Goal: Complete application form: Complete application form

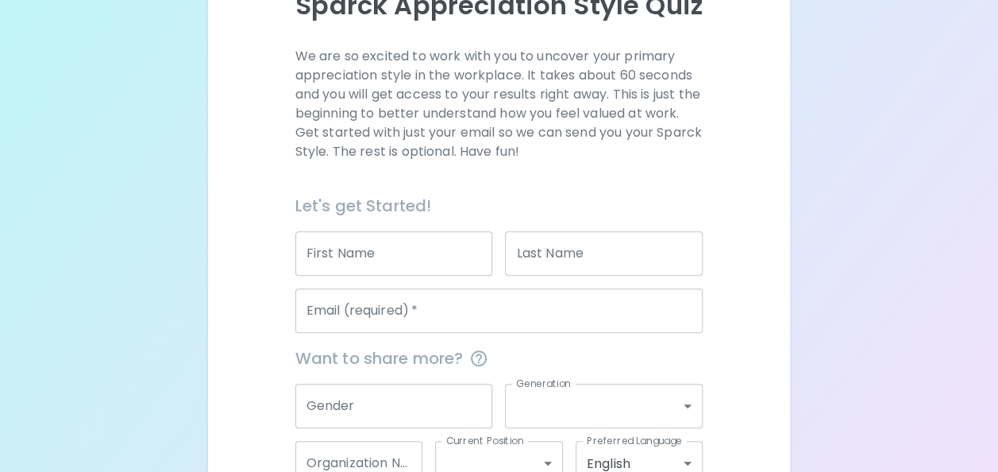
scroll to position [148, 0]
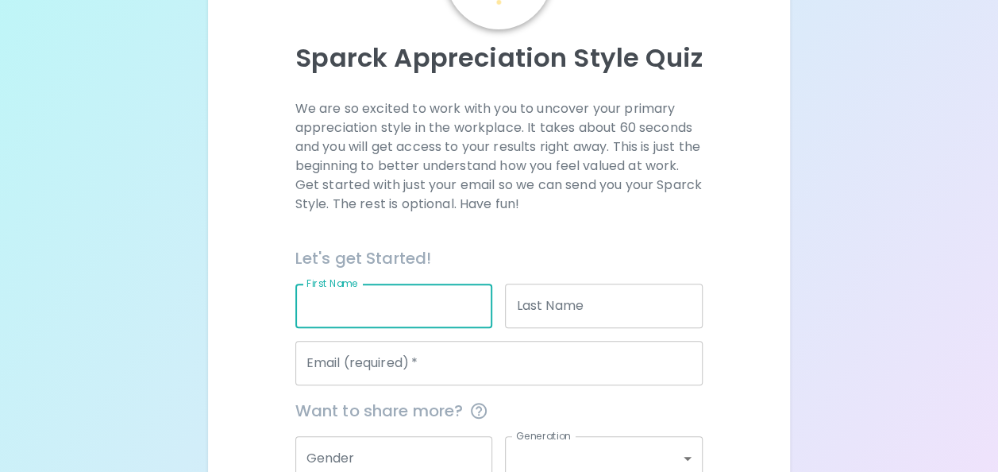
click at [378, 315] on input "First Name" at bounding box center [394, 305] width 198 height 44
type input "[PERSON_NAME]"
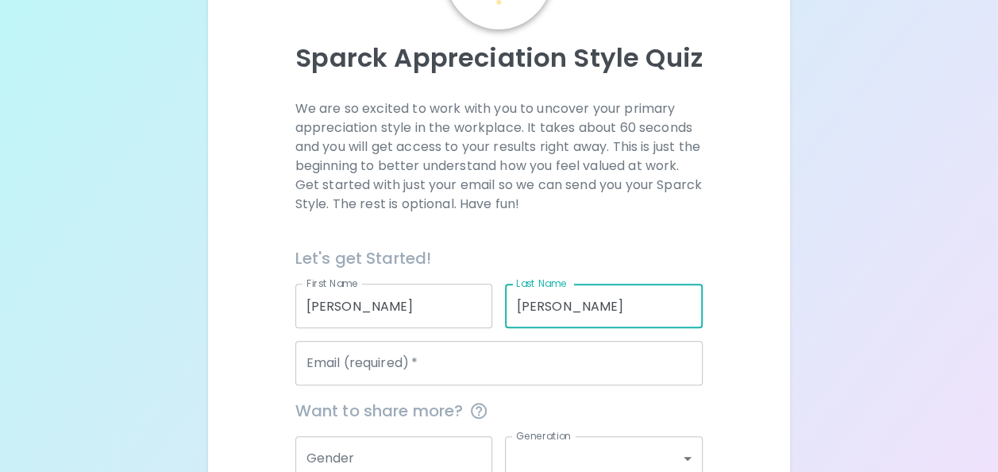
type input "[PERSON_NAME]"
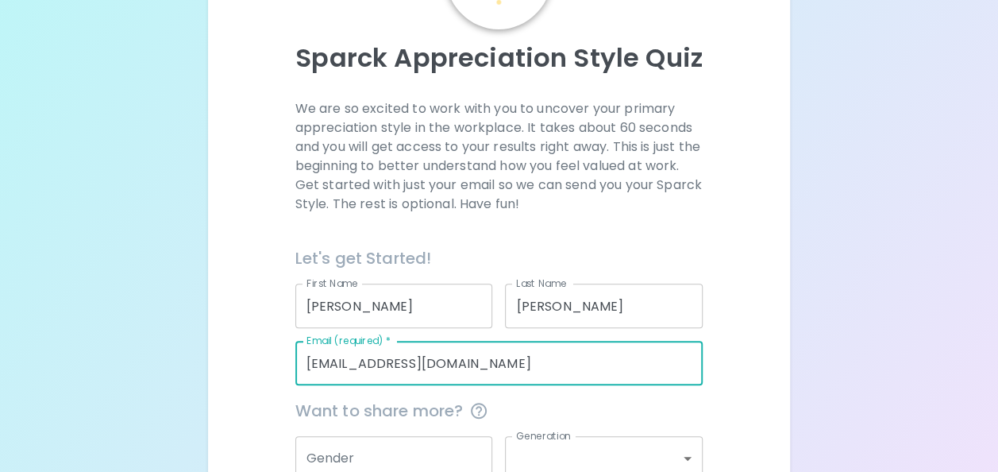
type input "[EMAIL_ADDRESS][DOMAIN_NAME]"
click at [394, 442] on input "Gender" at bounding box center [394, 458] width 198 height 44
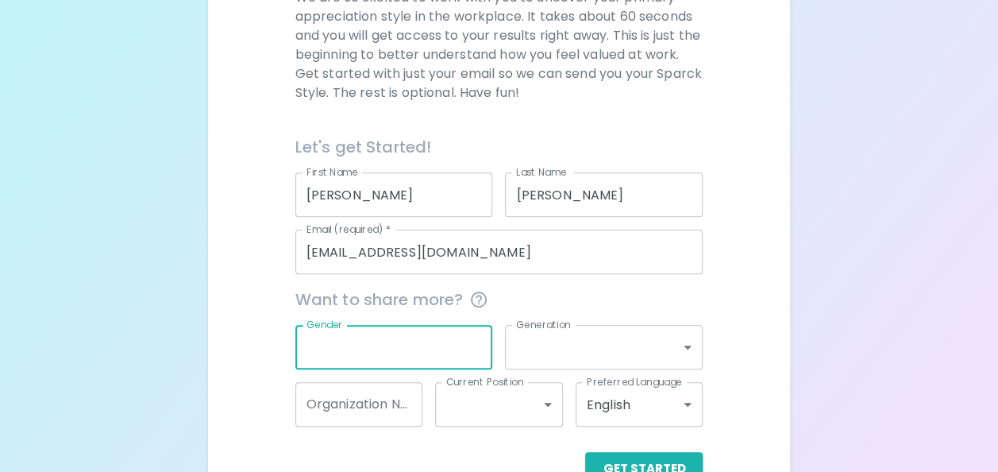
scroll to position [303, 0]
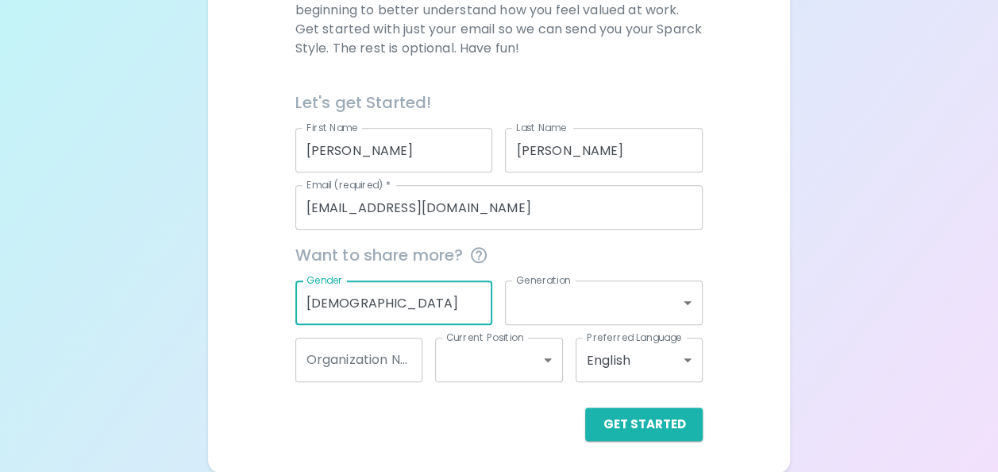
type input "[DEMOGRAPHIC_DATA]"
click at [599, 294] on body "Sparck Appreciation Style Quiz We are so excited to work with you to uncover yo…" at bounding box center [499, 85] width 998 height 776
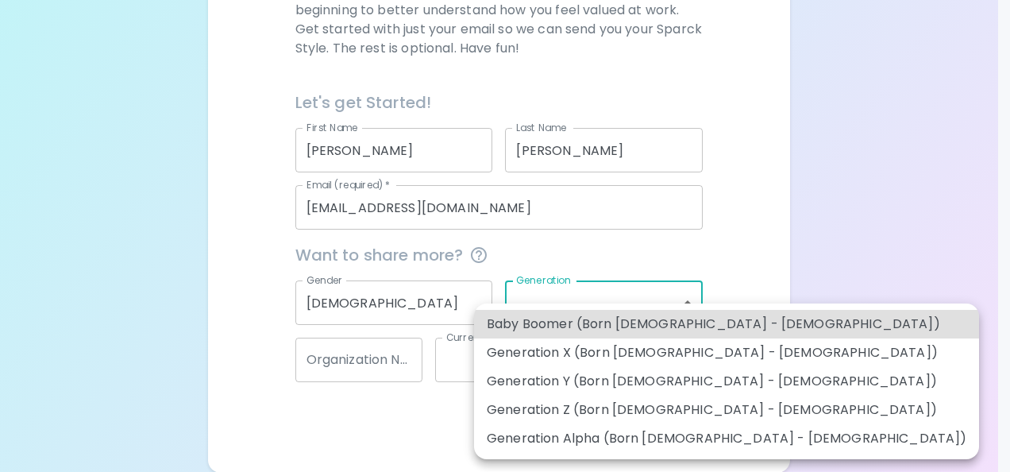
click at [542, 353] on li "Generation X (Born [DEMOGRAPHIC_DATA] - [DEMOGRAPHIC_DATA])" at bounding box center [726, 352] width 505 height 29
type input "generation_x"
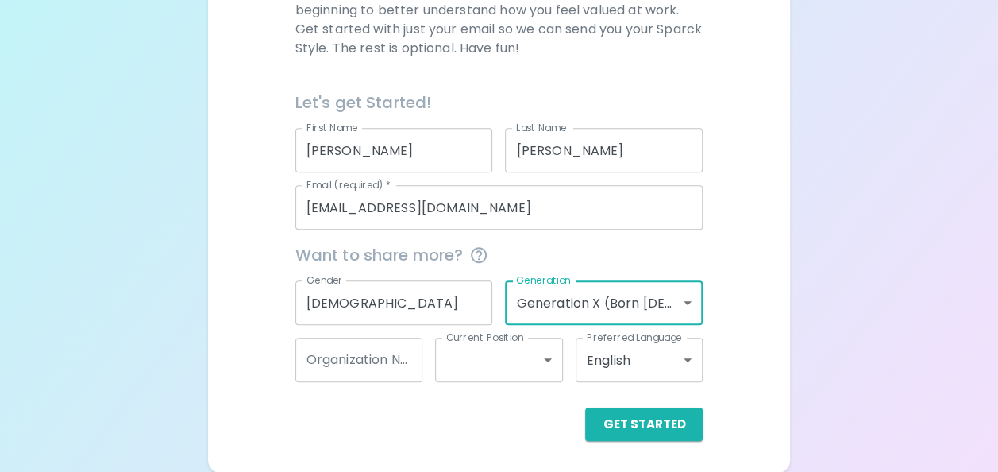
click at [398, 359] on input "Organization Name" at bounding box center [359, 359] width 128 height 44
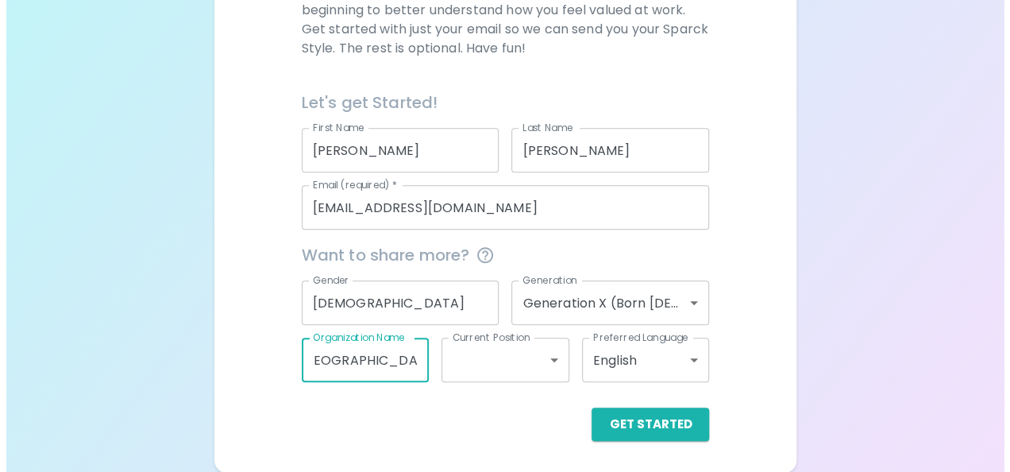
scroll to position [0, 24]
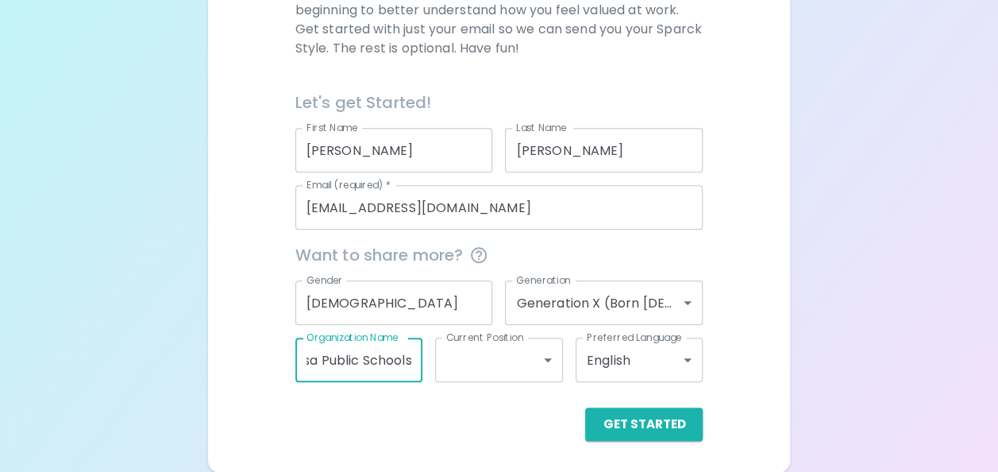
type input "Tulsa Public Schools"
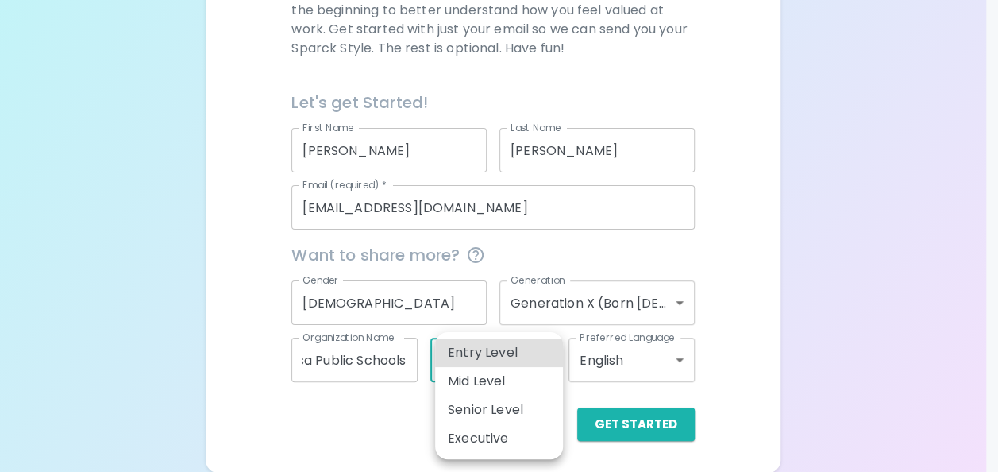
click at [484, 367] on body "Sparck Appreciation Style Quiz We are so excited to work with you to uncover yo…" at bounding box center [499, 85] width 998 height 776
click at [492, 398] on li "Senior Level" at bounding box center [499, 409] width 128 height 29
type input "senior_level"
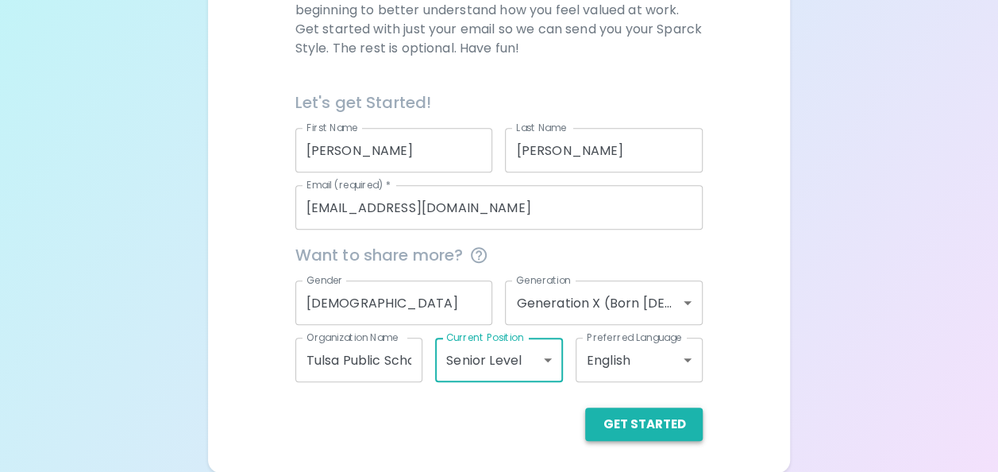
click at [649, 430] on button "Get Started" at bounding box center [644, 423] width 118 height 33
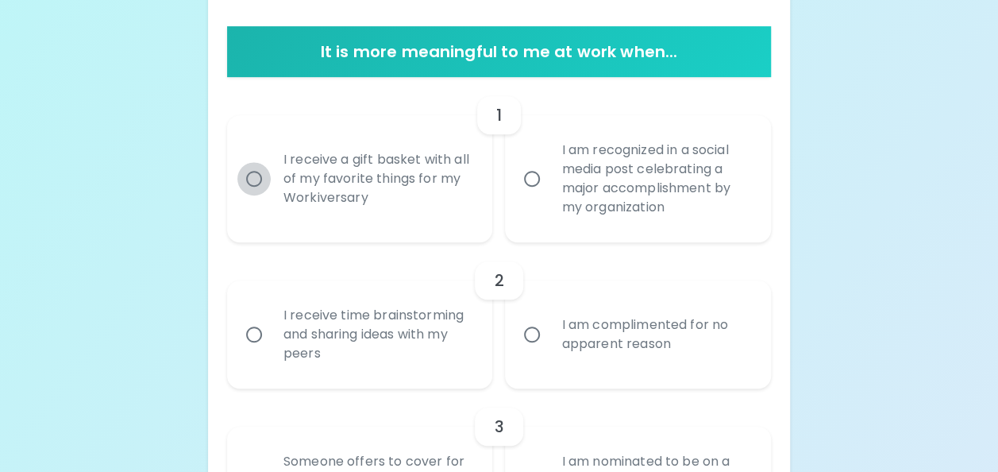
click at [264, 180] on input "I receive a gift basket with all of my favorite things for my Workiversary" at bounding box center [253, 178] width 33 height 33
radio input "true"
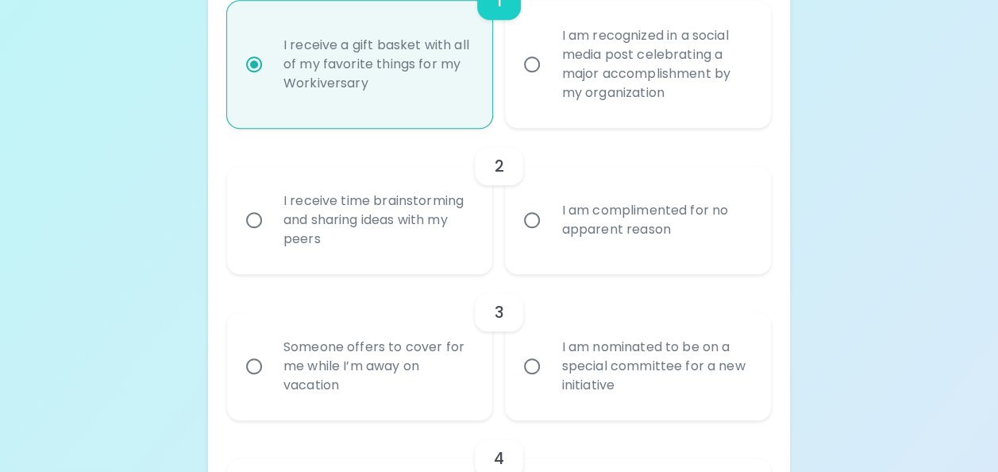
scroll to position [430, 0]
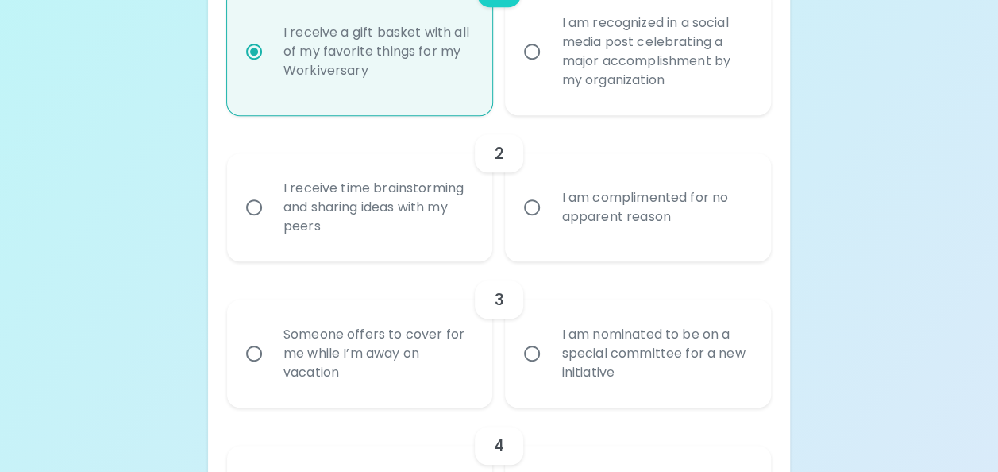
click at [532, 214] on input "I am complimented for no apparent reason" at bounding box center [531, 207] width 33 height 33
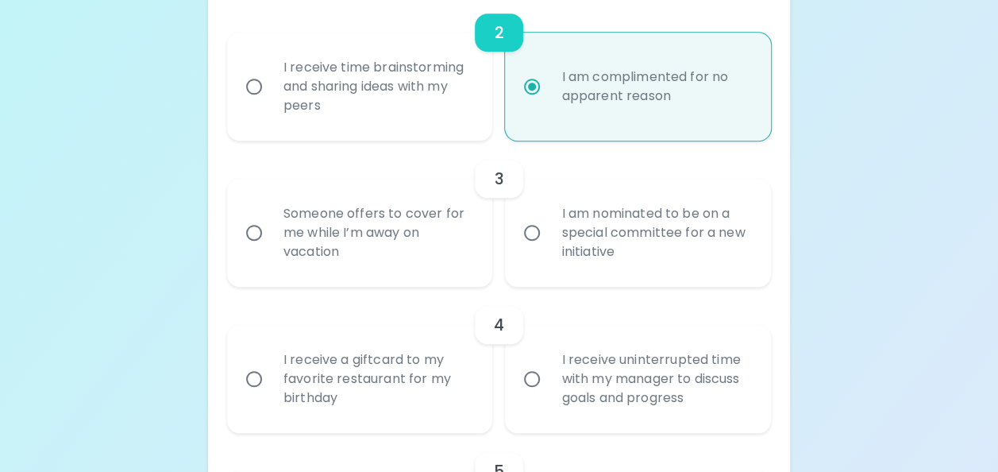
scroll to position [557, 0]
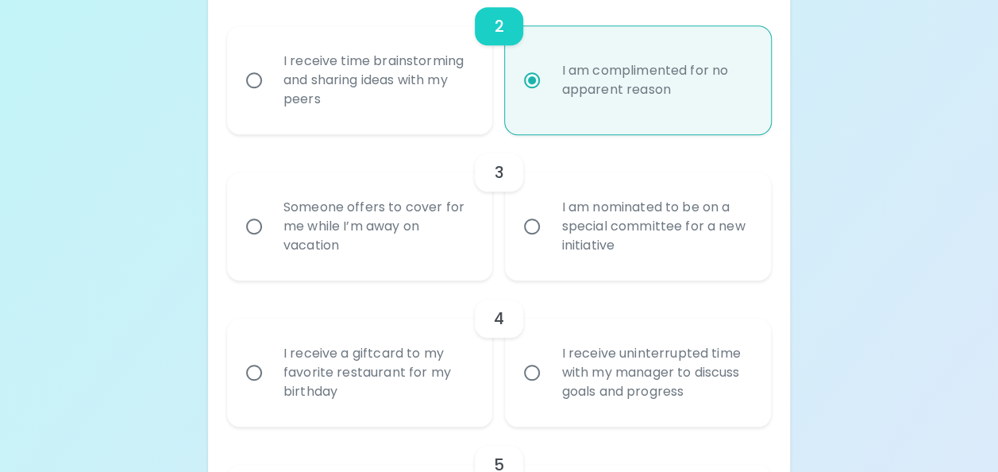
radio input "true"
click at [360, 241] on div "Someone offers to cover for me while I’m away on vacation" at bounding box center [378, 226] width 214 height 95
click at [271, 241] on input "Someone offers to cover for me while I’m away on vacation" at bounding box center [253, 226] width 33 height 33
radio input "false"
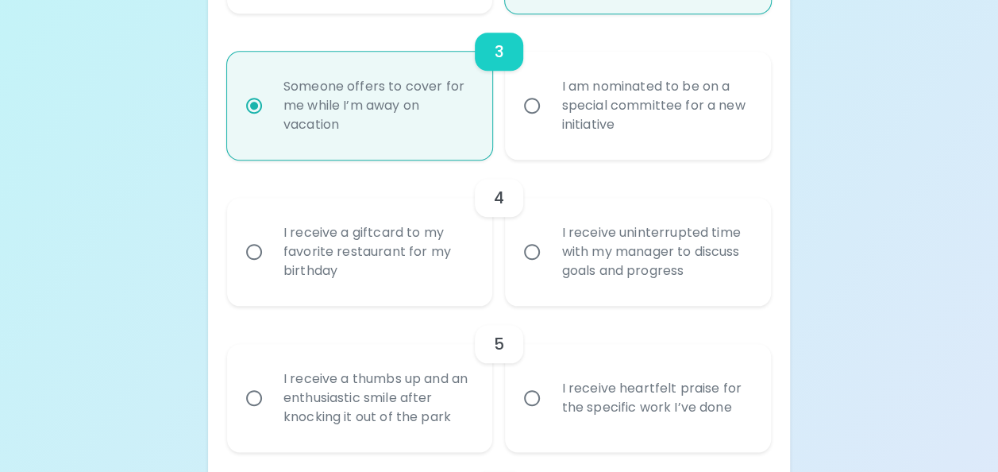
scroll to position [684, 0]
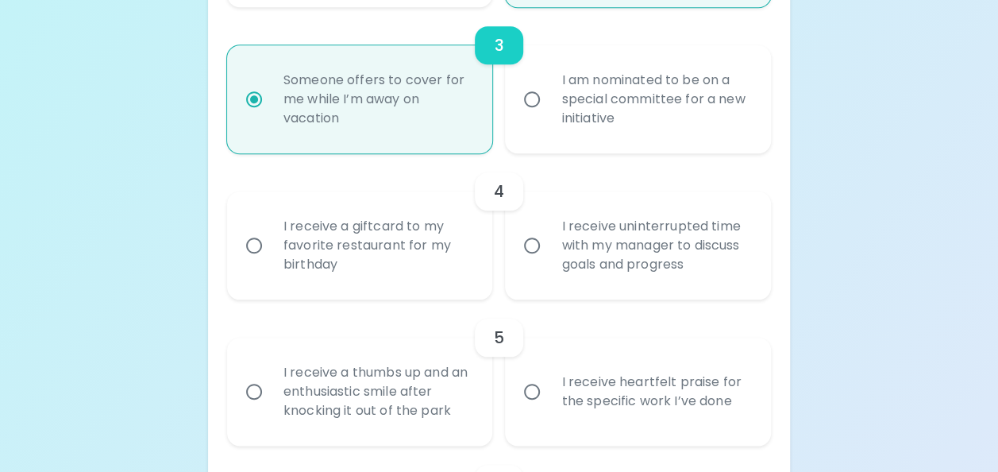
radio input "true"
click at [395, 265] on div "I receive a giftcard to my favorite restaurant for my birthday" at bounding box center [378, 245] width 214 height 95
click at [271, 262] on input "I receive a giftcard to my favorite restaurant for my birthday" at bounding box center [253, 245] width 33 height 33
radio input "false"
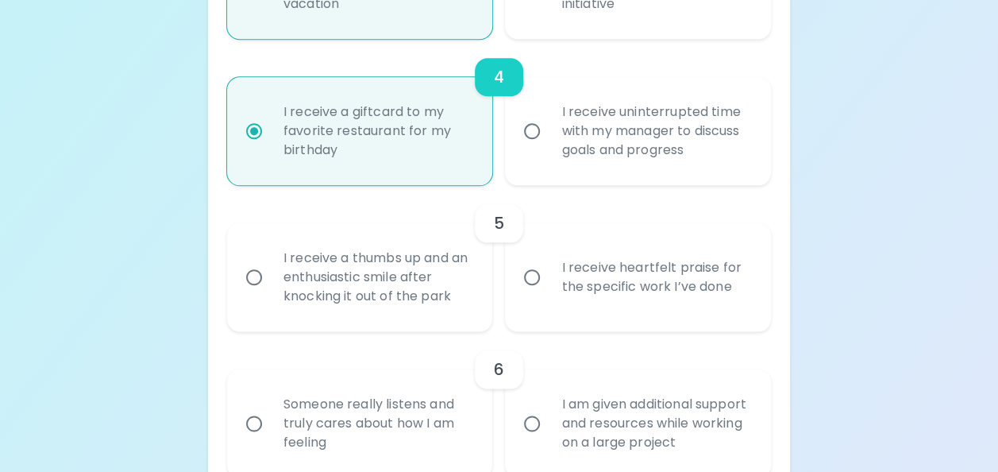
scroll to position [811, 0]
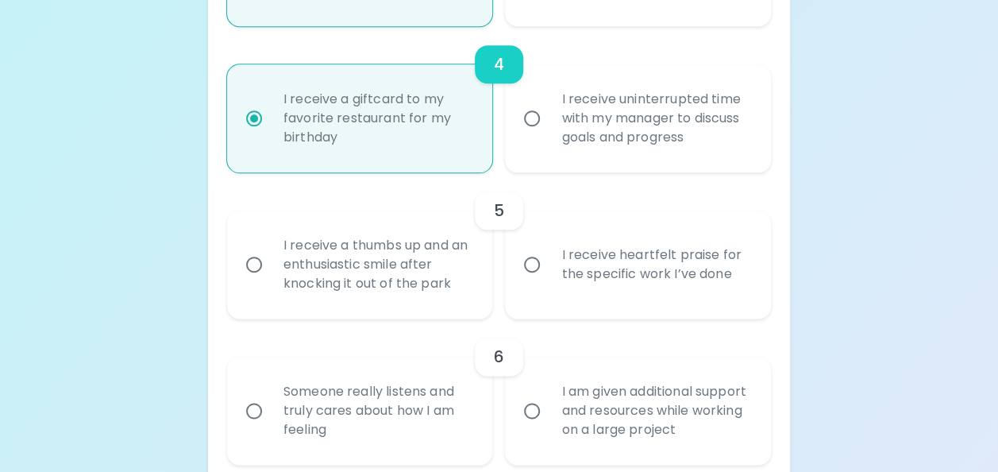
radio input "true"
click at [597, 287] on div "I receive heartfelt praise for the specific work I’ve done" at bounding box center [656, 264] width 214 height 76
click at [549, 281] on input "I receive heartfelt praise for the specific work I’ve done" at bounding box center [531, 264] width 33 height 33
radio input "false"
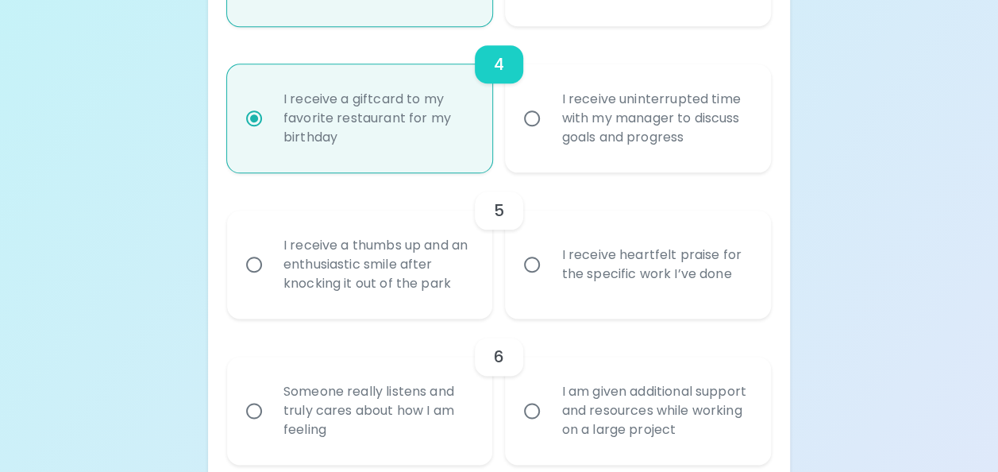
radio input "false"
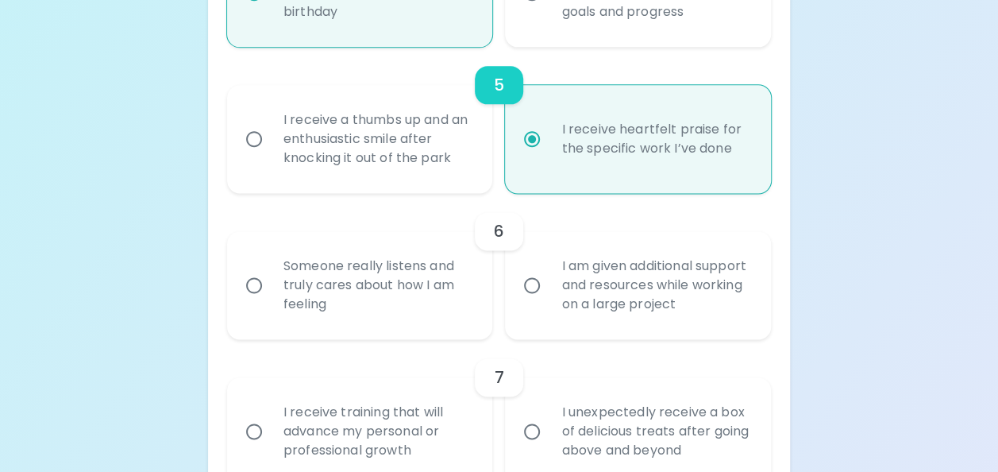
scroll to position [938, 0]
radio input "true"
click at [407, 306] on div "Someone really listens and truly cares about how I am feeling" at bounding box center [378, 283] width 214 height 95
click at [271, 300] on input "Someone really listens and truly cares about how I am feeling" at bounding box center [253, 283] width 33 height 33
radio input "false"
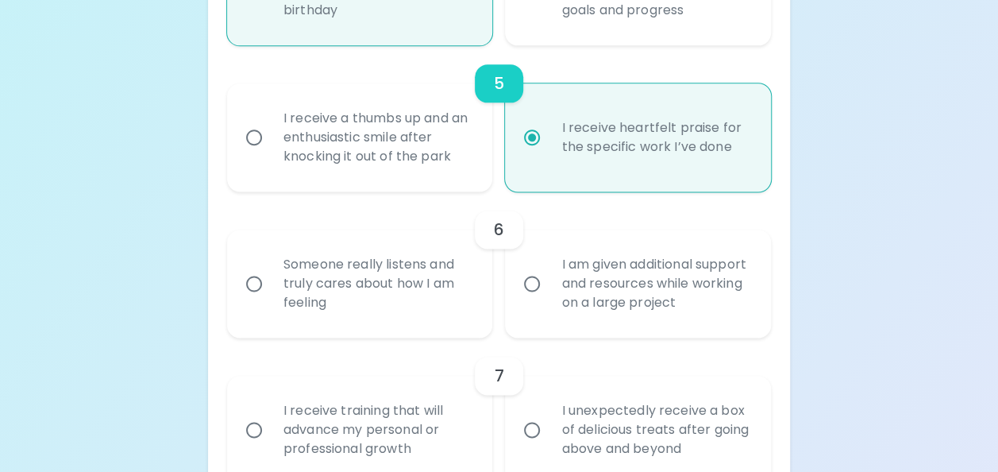
radio input "false"
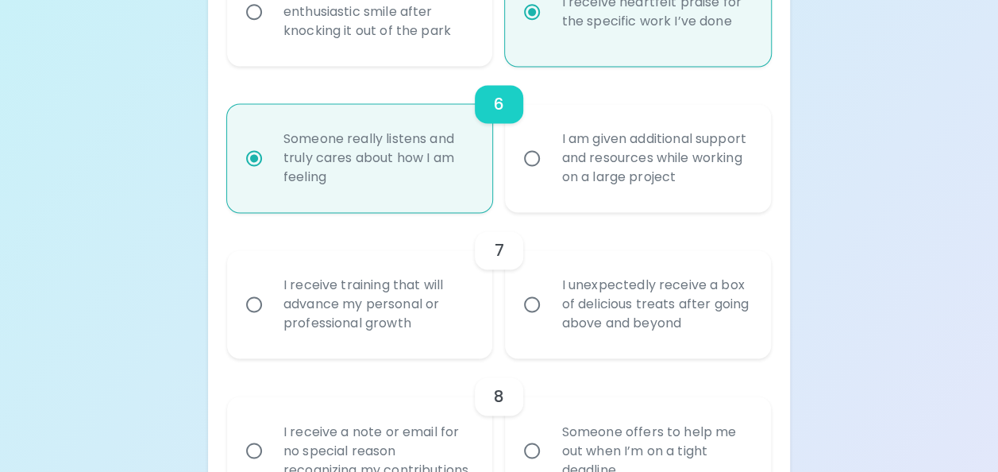
scroll to position [1065, 0]
radio input "true"
click at [613, 321] on div "I unexpectedly receive a box of delicious treats after going above and beyond" at bounding box center [656, 302] width 214 height 95
click at [549, 319] on input "I unexpectedly receive a box of delicious treats after going above and beyond" at bounding box center [531, 302] width 33 height 33
radio input "false"
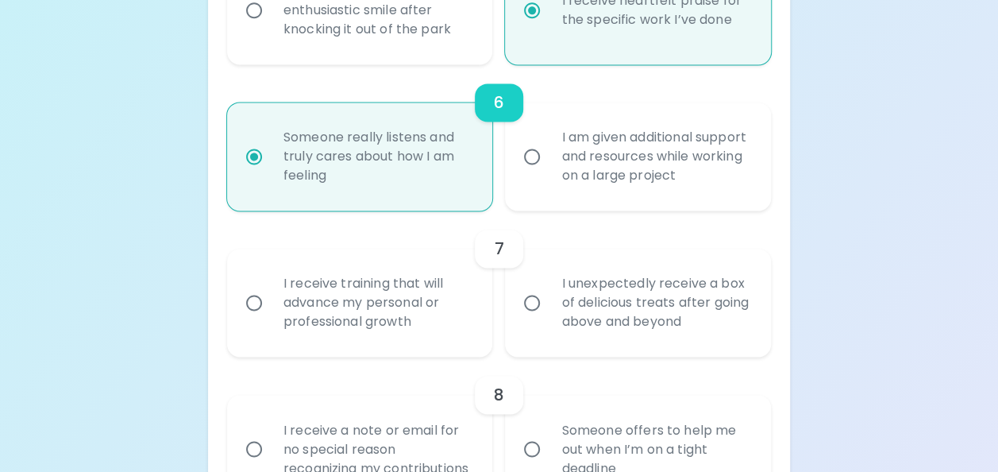
radio input "false"
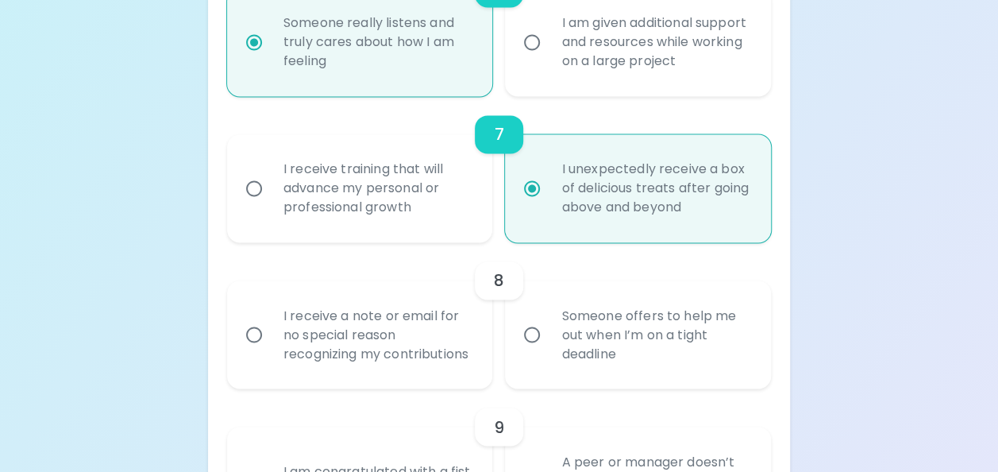
scroll to position [1192, 0]
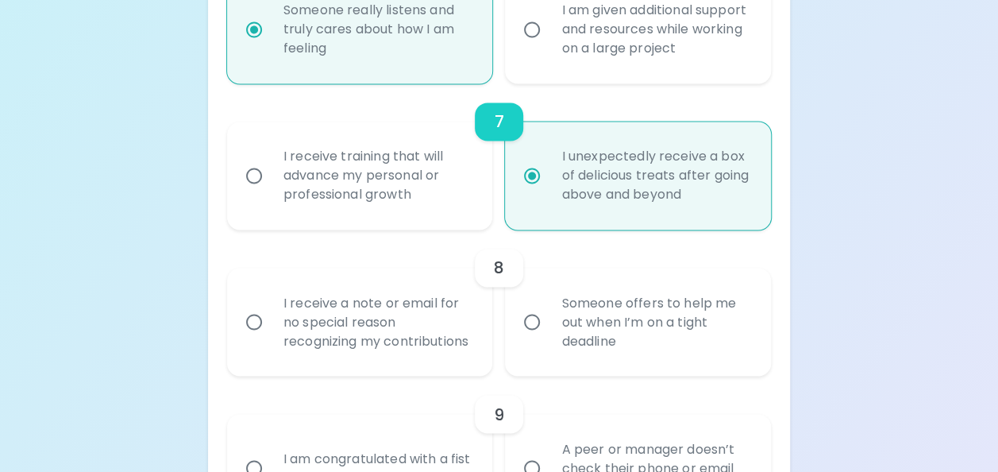
radio input "true"
click at [423, 351] on div "I receive a note or email for no special reason recognizing my contributions" at bounding box center [378, 321] width 214 height 95
click at [271, 338] on input "I receive a note or email for no special reason recognizing my contributions" at bounding box center [253, 321] width 33 height 33
radio input "false"
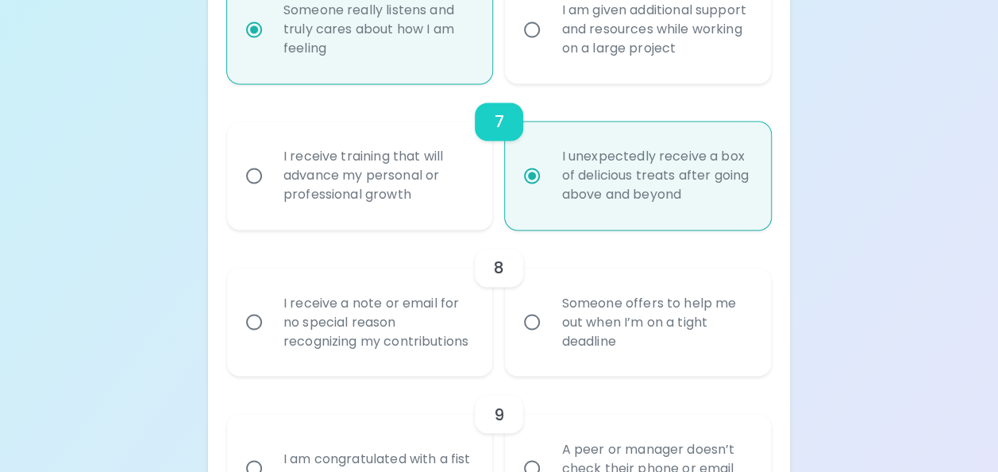
radio input "false"
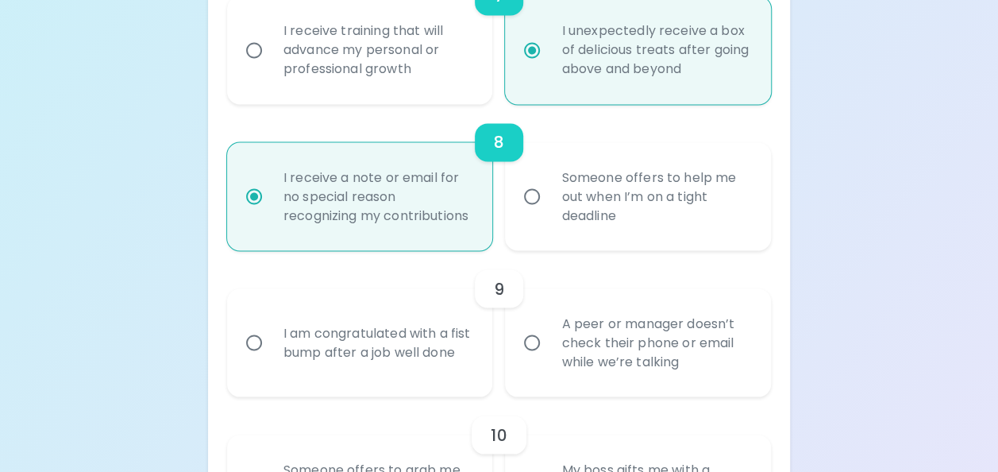
scroll to position [1319, 0]
radio input "true"
click at [560, 241] on div "Someone offers to help me out when I’m on a tight deadline" at bounding box center [656, 194] width 214 height 95
click at [549, 211] on input "Someone offers to help me out when I’m on a tight deadline" at bounding box center [531, 194] width 33 height 33
radio input "false"
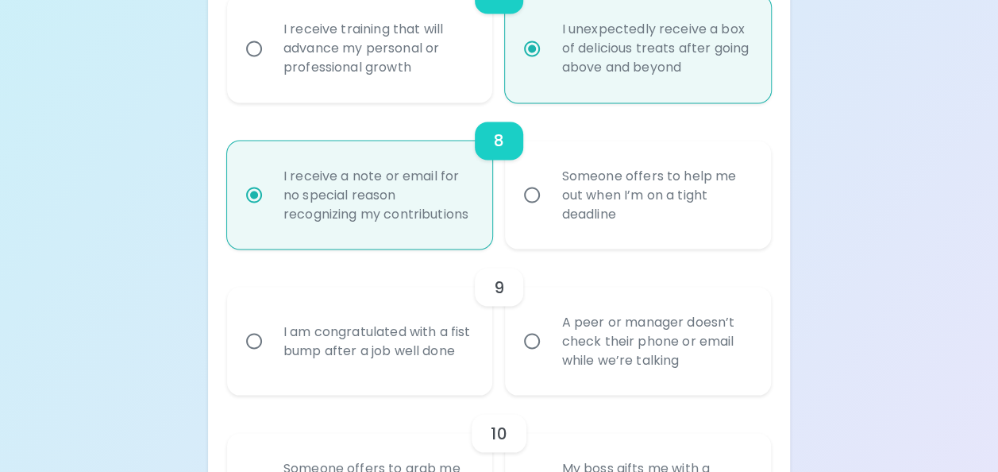
radio input "false"
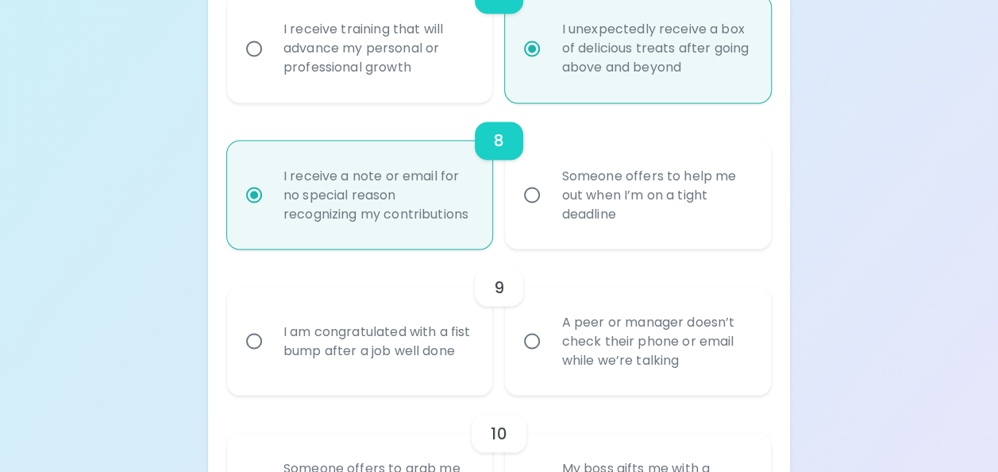
radio input "true"
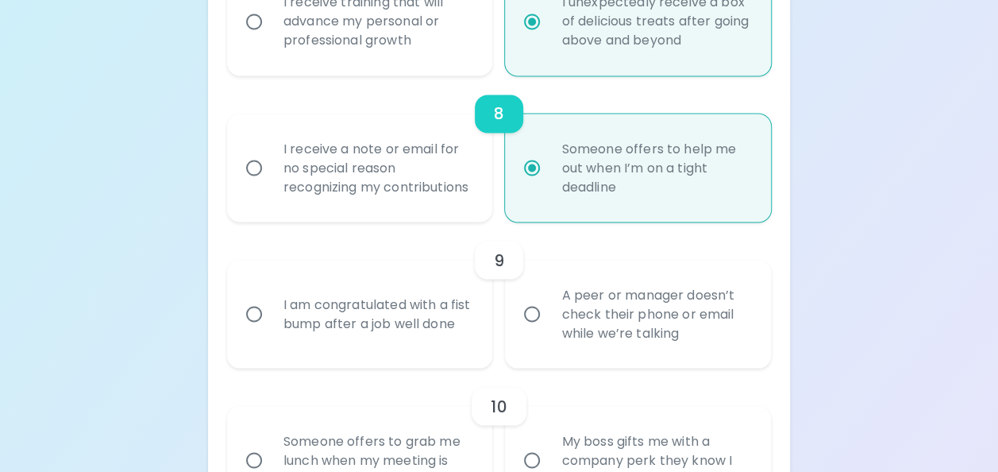
scroll to position [1346, 0]
radio input "true"
click at [622, 313] on div "A peer or manager doesn’t check their phone or email while we’re talking" at bounding box center [656, 313] width 214 height 95
click at [549, 313] on input "A peer or manager doesn’t check their phone or email while we’re talking" at bounding box center [531, 313] width 33 height 33
radio input "false"
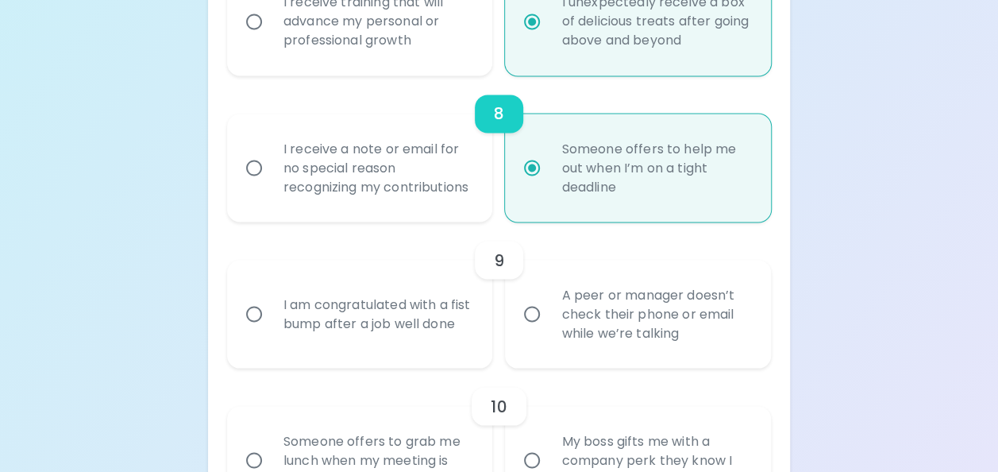
radio input "false"
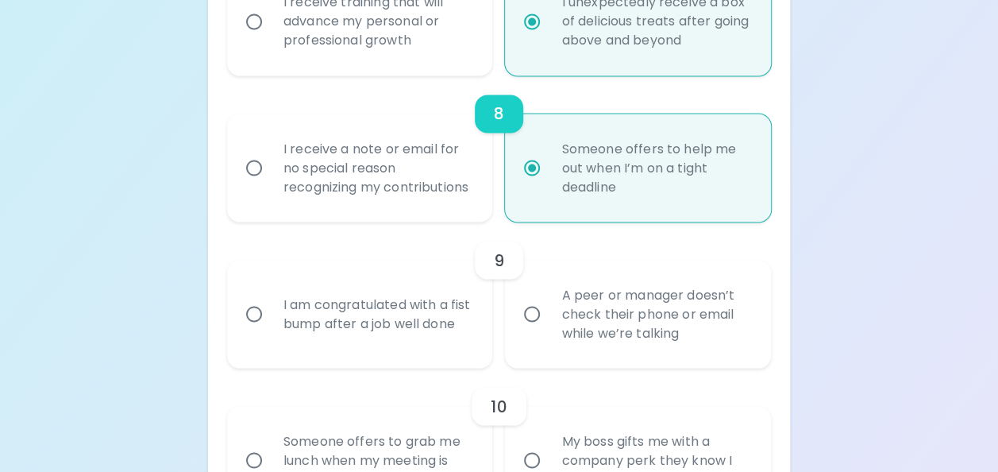
radio input "false"
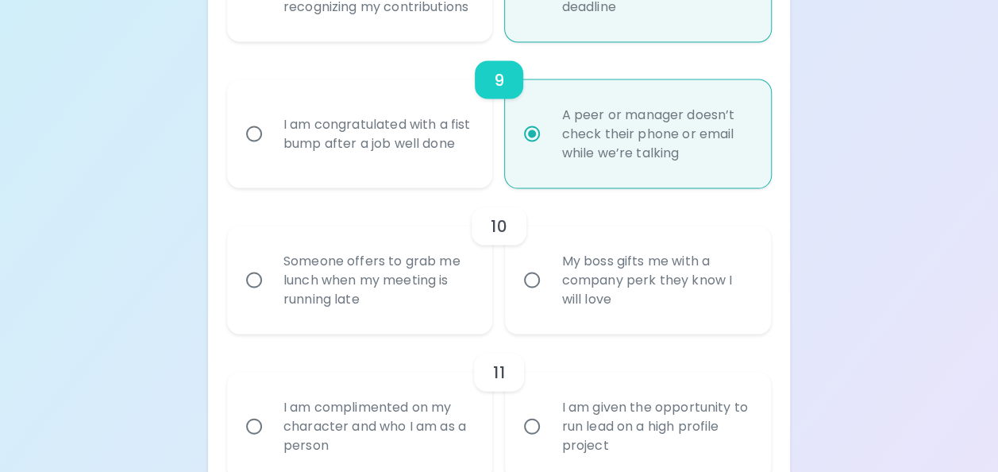
scroll to position [1526, 0]
radio input "true"
click at [416, 308] on div "Someone offers to grab me lunch when my meeting is running late" at bounding box center [378, 280] width 214 height 95
click at [271, 297] on input "Someone offers to grab me lunch when my meeting is running late" at bounding box center [253, 280] width 33 height 33
radio input "false"
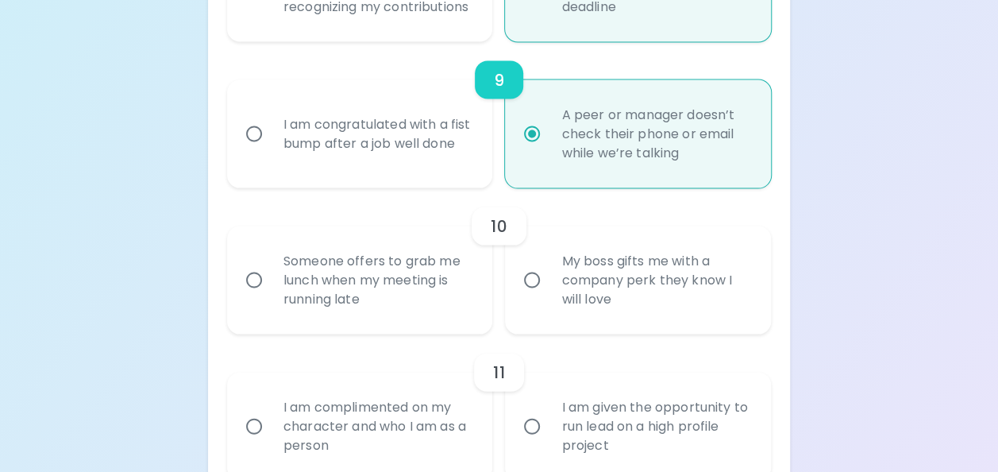
radio input "false"
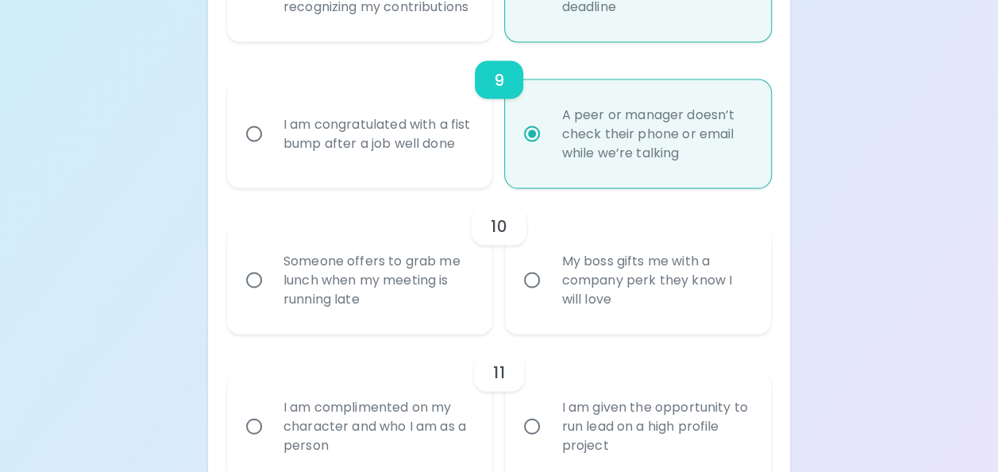
radio input "false"
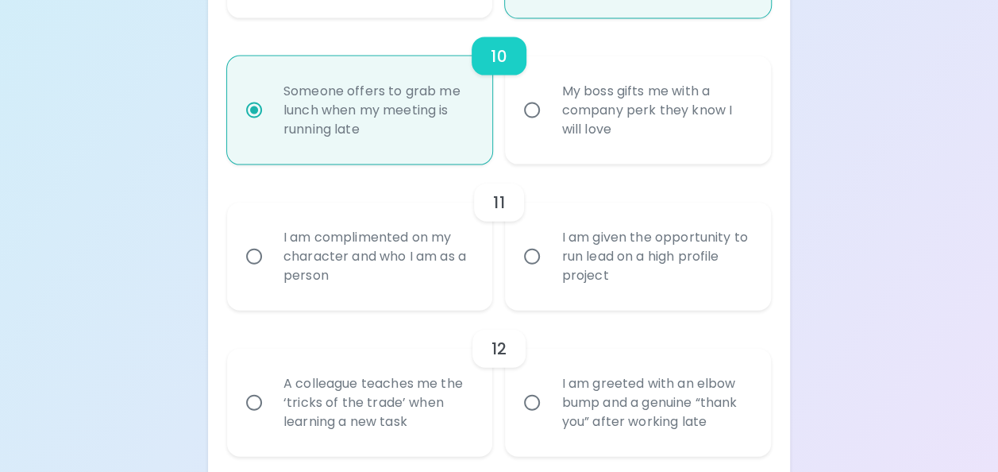
scroll to position [1696, 0]
radio input "true"
click at [414, 287] on div "I am complimented on my character and who I am as a person" at bounding box center [378, 256] width 214 height 95
click at [271, 273] on input "I am complimented on my character and who I am as a person" at bounding box center [253, 256] width 33 height 33
radio input "false"
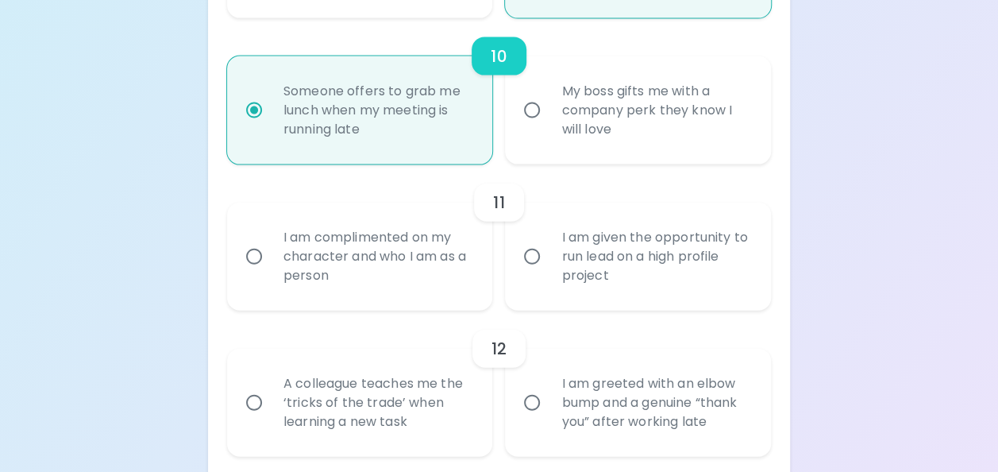
radio input "false"
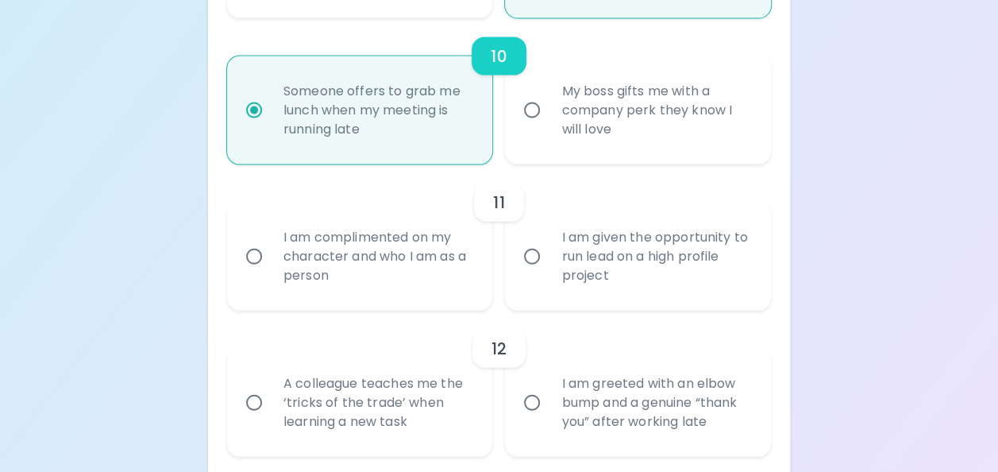
radio input "false"
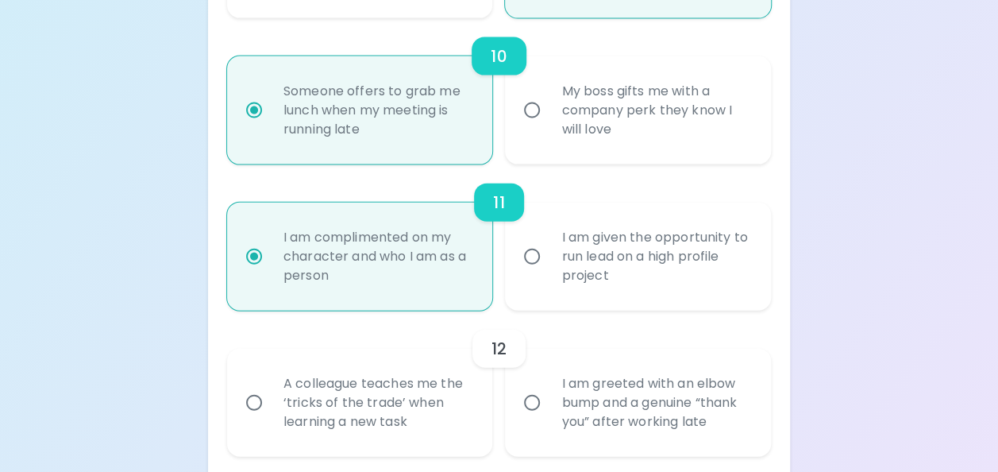
scroll to position [1823, 0]
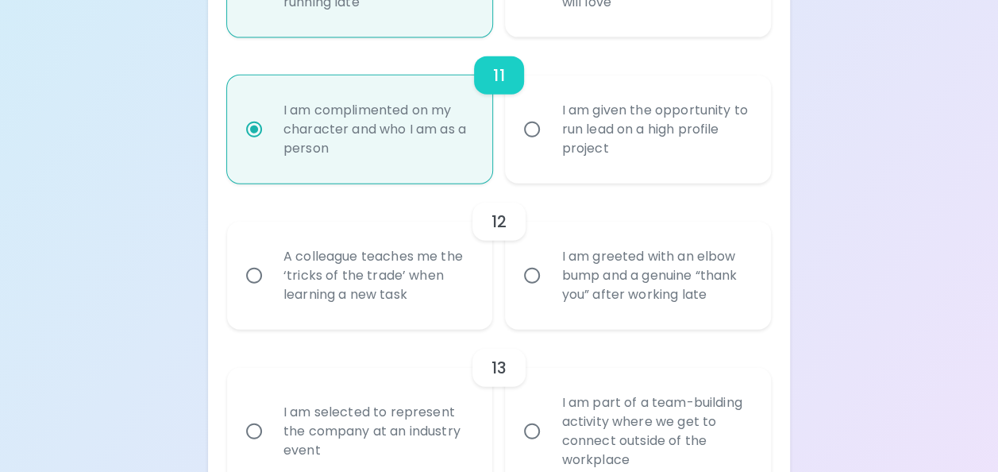
radio input "true"
click at [426, 317] on div "A colleague teaches me the ‘tricks of the trade’ when learning a new task" at bounding box center [378, 275] width 214 height 95
click at [271, 292] on input "A colleague teaches me the ‘tricks of the trade’ when learning a new task" at bounding box center [253, 275] width 33 height 33
radio input "false"
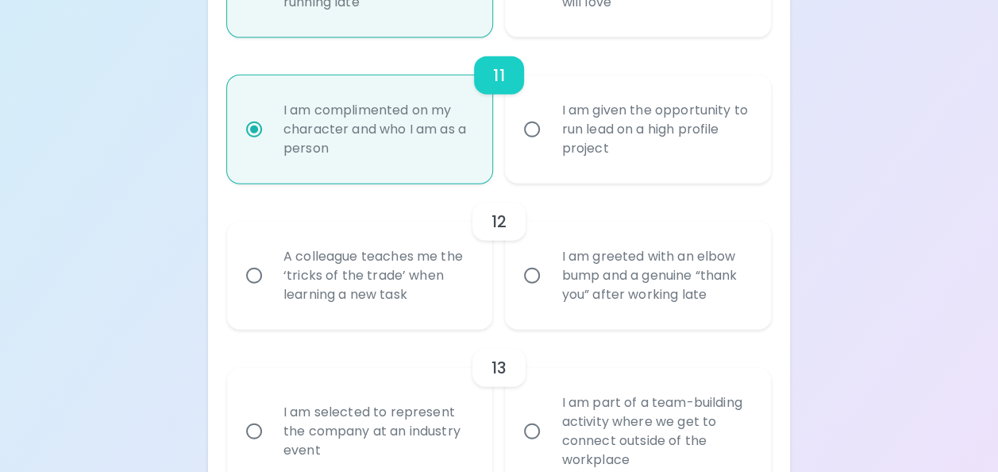
radio input "false"
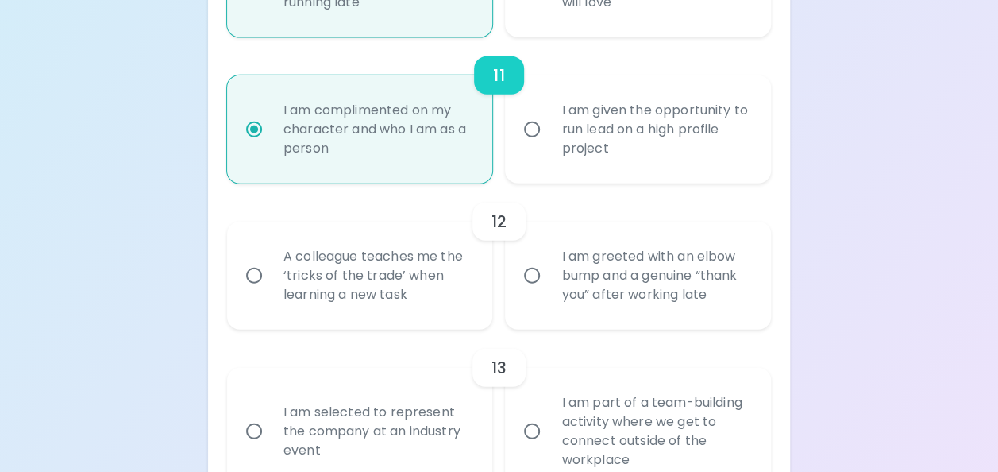
radio input "false"
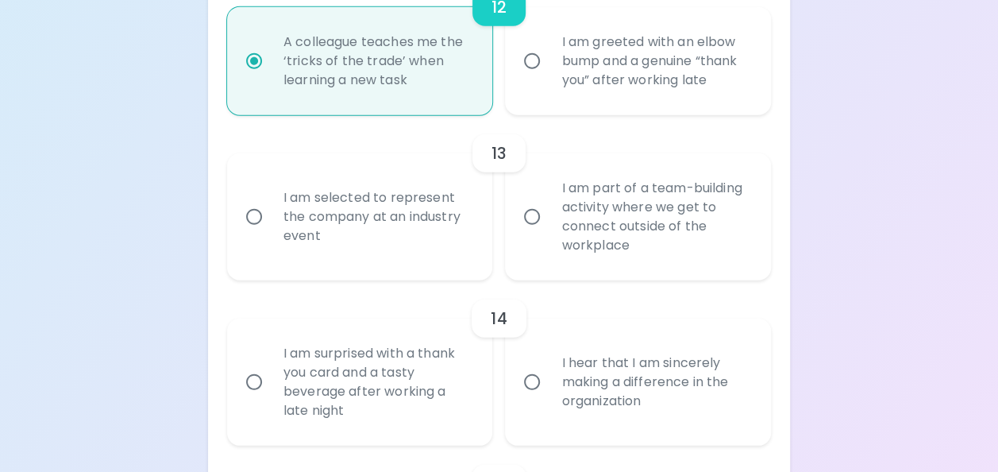
scroll to position [2037, 0]
radio input "true"
click at [677, 274] on div "I am part of a team-building activity where we get to connect outside of the wo…" at bounding box center [656, 217] width 214 height 114
click at [549, 233] on input "I am part of a team-building activity where we get to connect outside of the wo…" at bounding box center [531, 216] width 33 height 33
radio input "false"
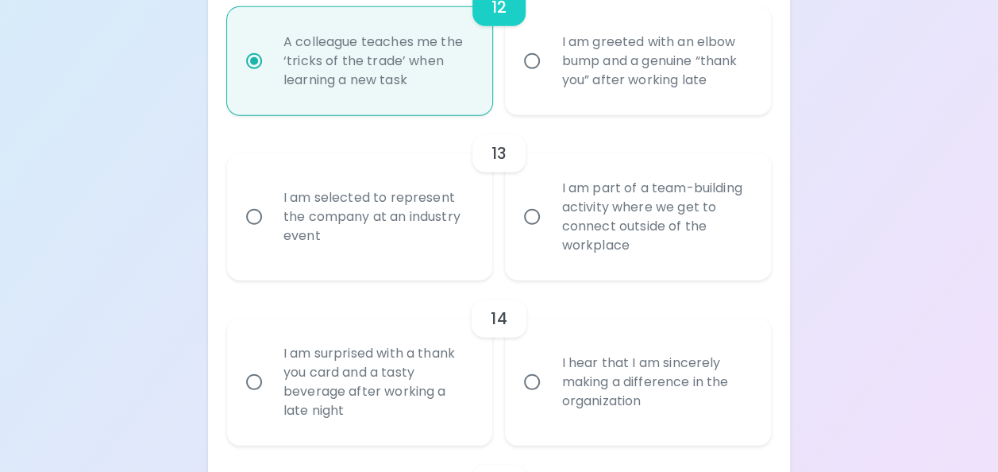
radio input "false"
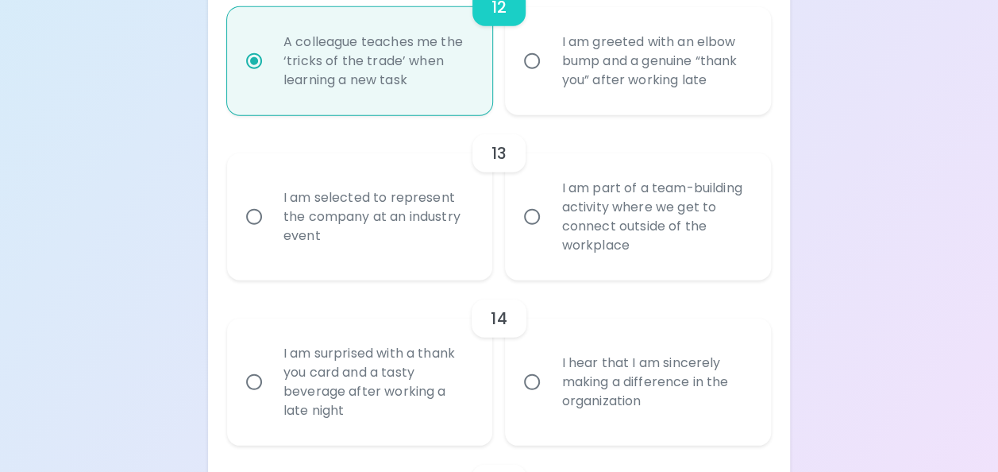
radio input "false"
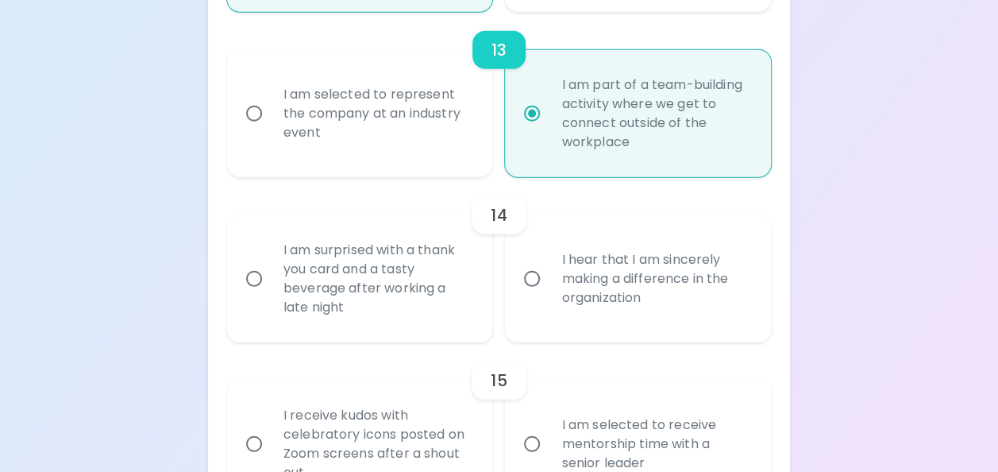
scroll to position [2139, 0]
radio input "true"
click at [576, 142] on div "I am part of a team-building activity where we get to connect outside of the wo…" at bounding box center [656, 115] width 214 height 114
click at [549, 132] on input "I am part of a team-building activity where we get to connect outside of the wo…" at bounding box center [531, 114] width 33 height 33
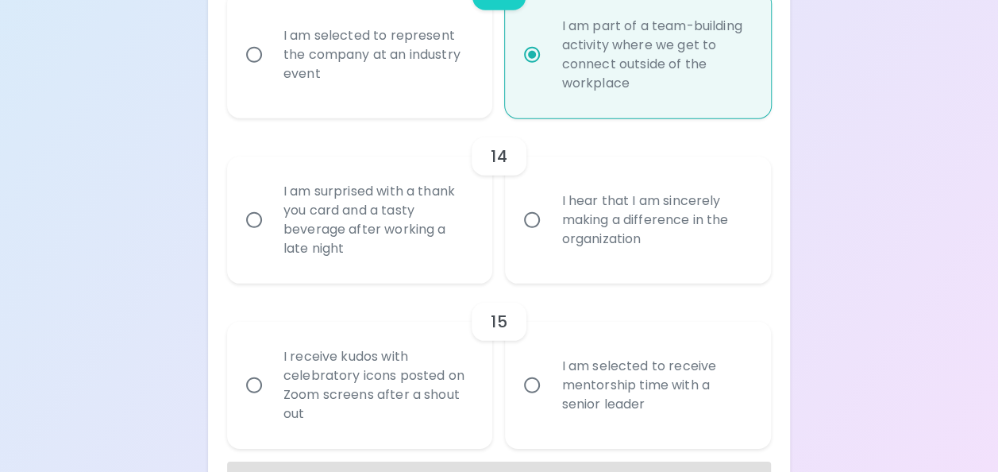
scroll to position [2202, 0]
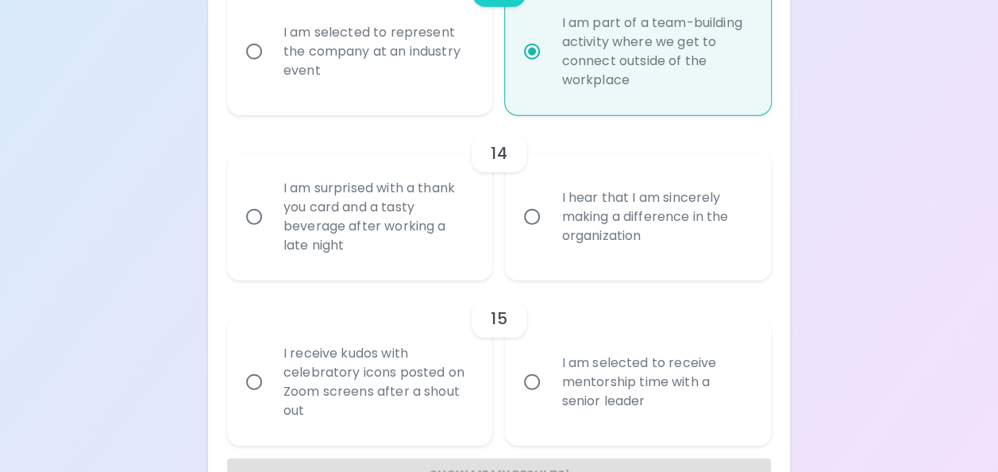
click at [580, 256] on div "I hear that I am sincerely making a difference in the organization" at bounding box center [656, 216] width 214 height 95
click at [549, 233] on input "I hear that I am sincerely making a difference in the organization" at bounding box center [531, 216] width 33 height 33
radio input "false"
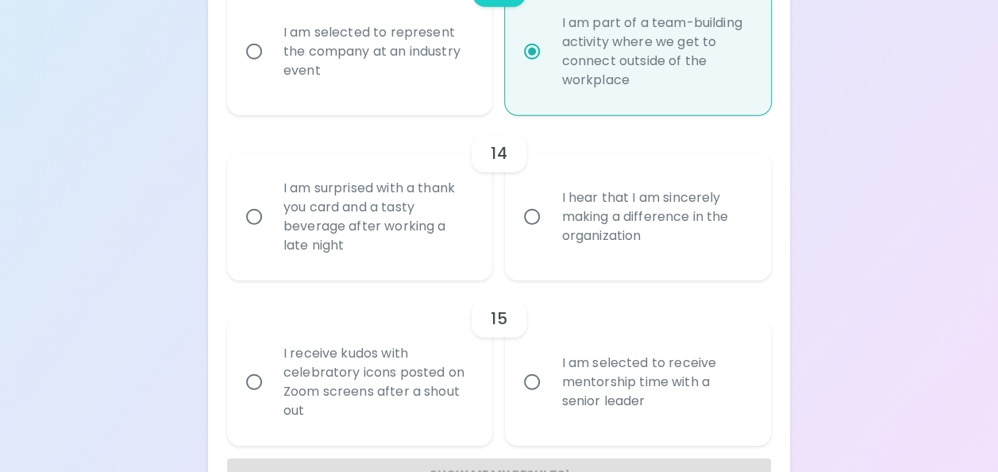
radio input "false"
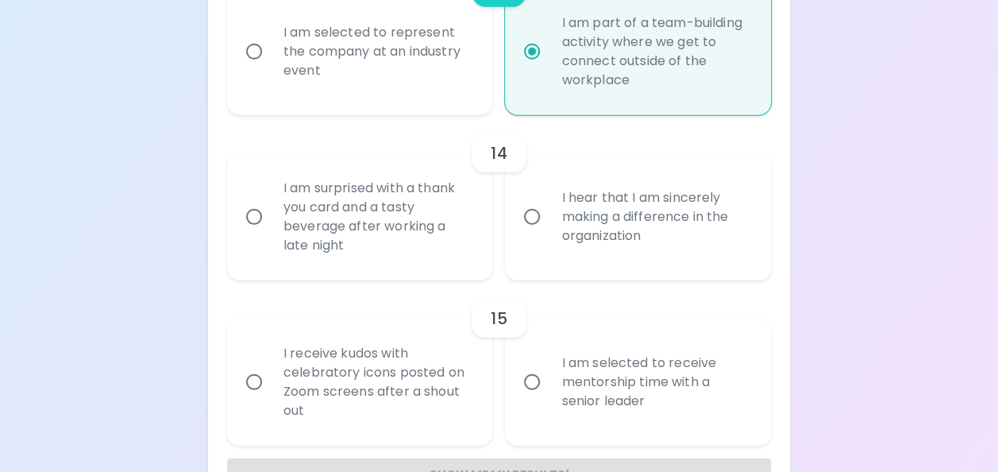
radio input "false"
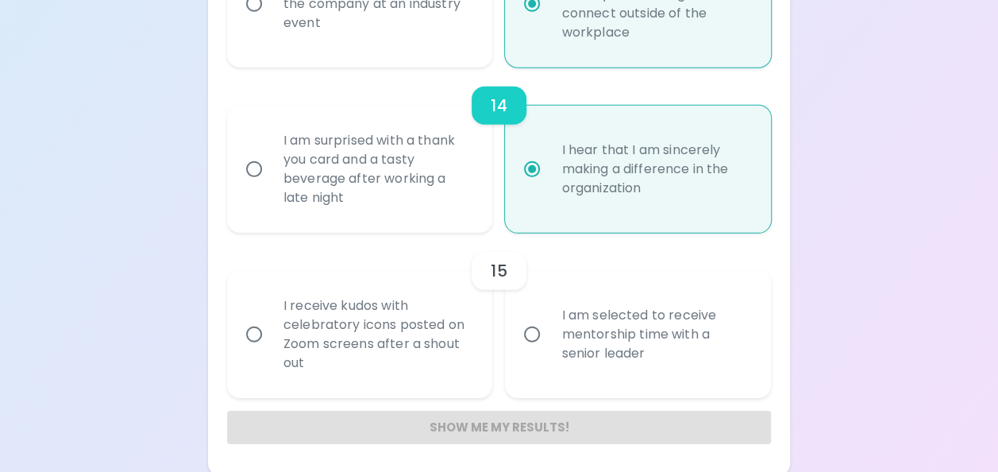
scroll to position [2272, 0]
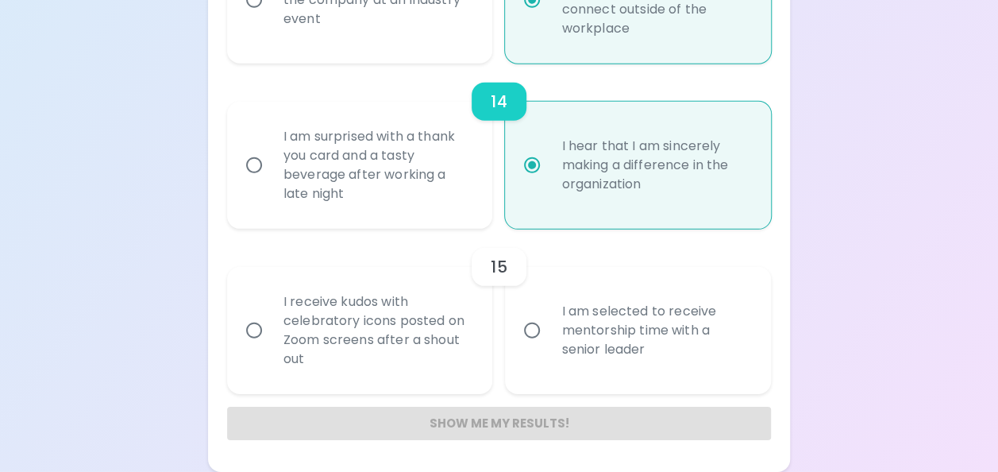
radio input "true"
click at [591, 351] on div "I am selected to receive mentorship time with a senior leader" at bounding box center [656, 330] width 214 height 95
click at [549, 347] on input "I am selected to receive mentorship time with a senior leader" at bounding box center [531, 330] width 33 height 33
radio input "false"
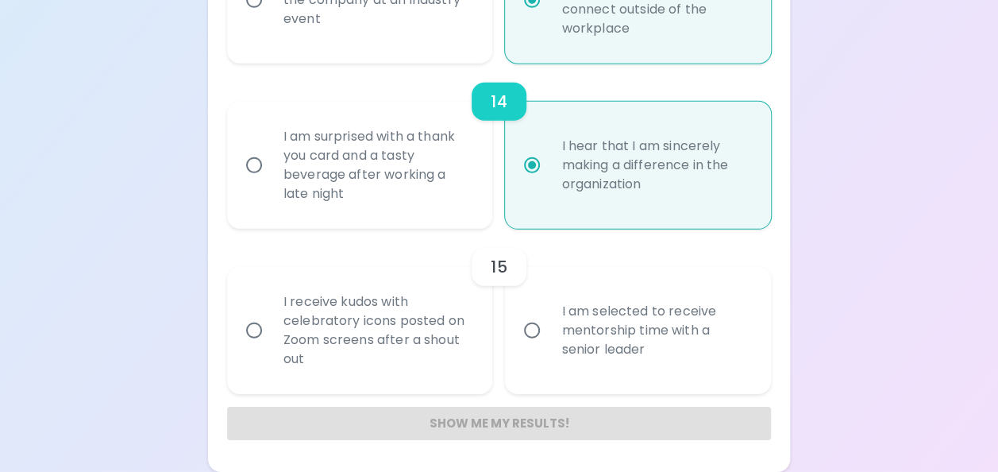
radio input "false"
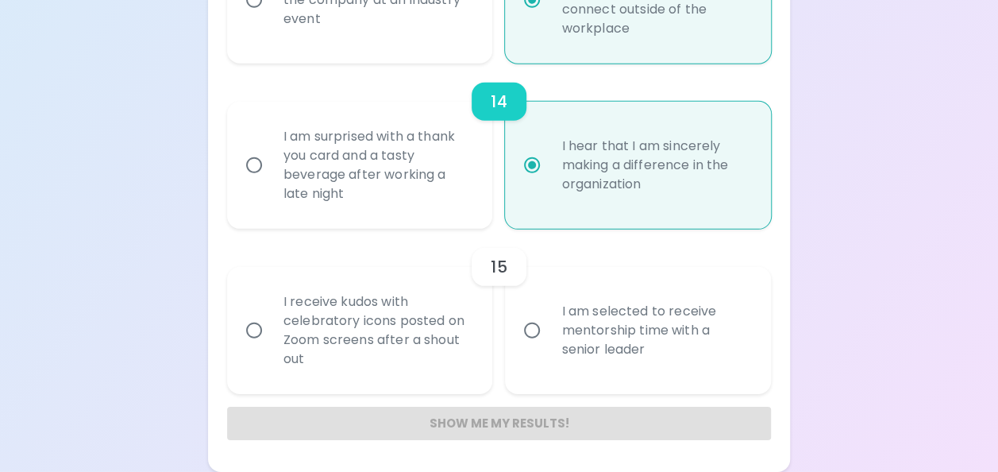
radio input "false"
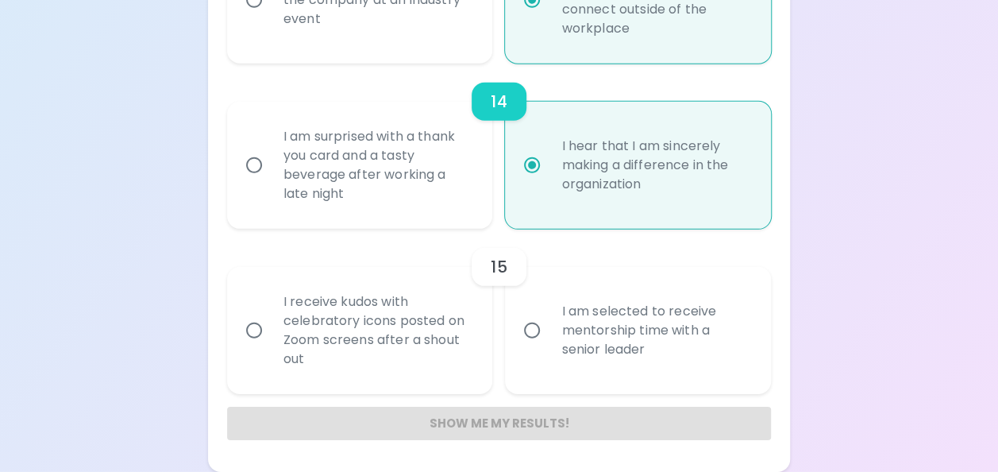
radio input "false"
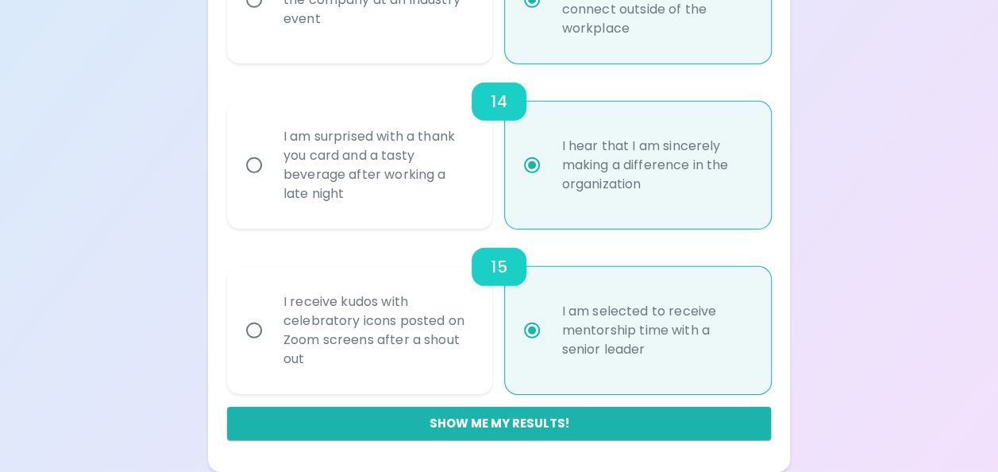
radio input "true"
click at [424, 357] on div "I receive kudos with celebratory icons posted on Zoom screens after a shout out" at bounding box center [378, 330] width 214 height 114
click at [271, 347] on input "I receive kudos with celebratory icons posted on Zoom screens after a shout out" at bounding box center [253, 330] width 33 height 33
radio input "false"
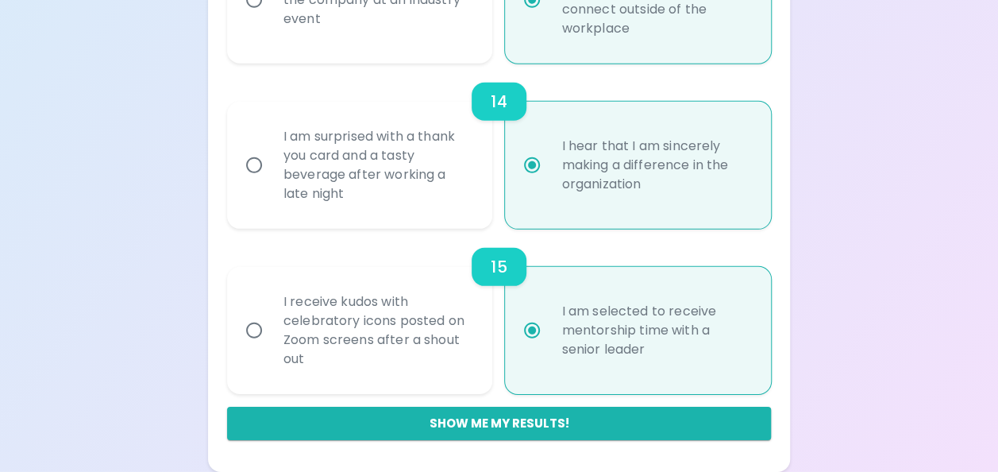
radio input "false"
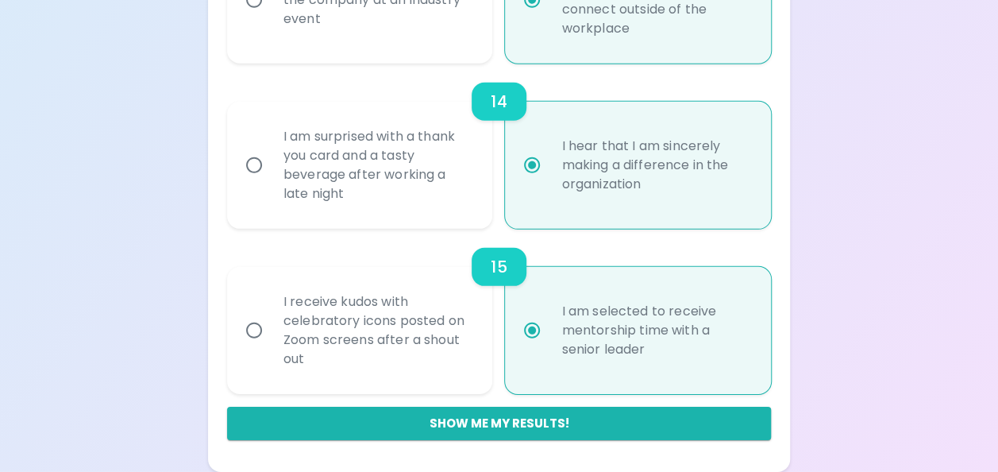
radio input "false"
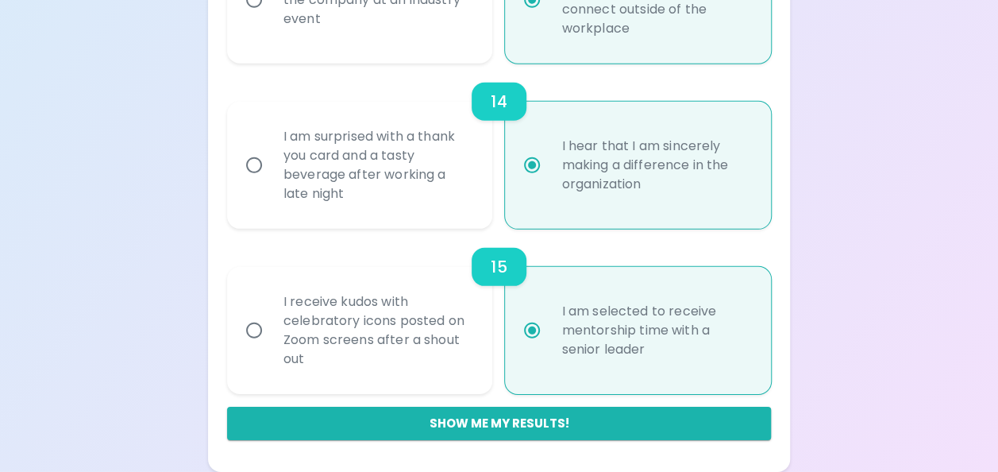
radio input "false"
radio input "true"
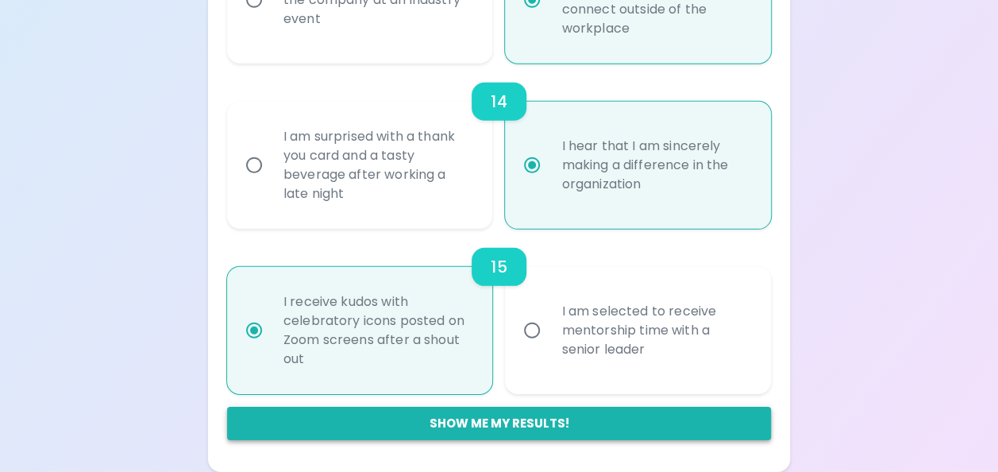
radio input "true"
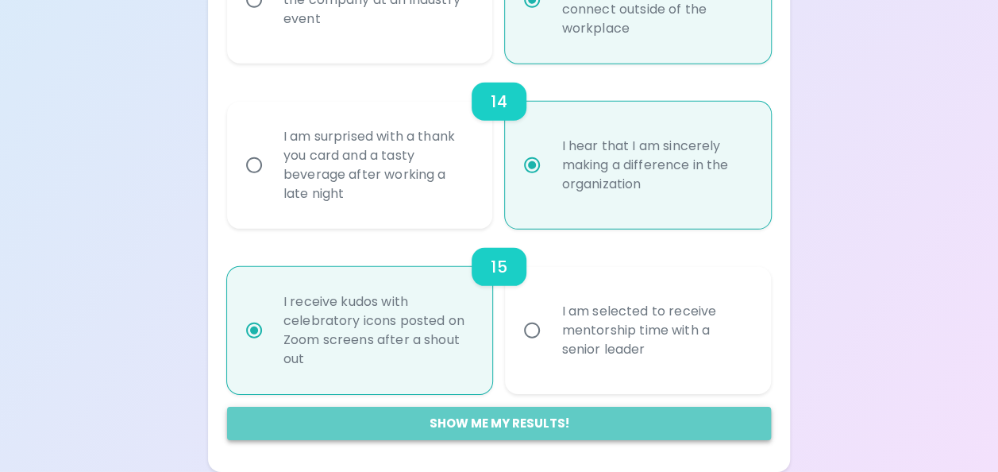
click at [497, 430] on button "Show me my results!" at bounding box center [499, 422] width 544 height 33
radio input "false"
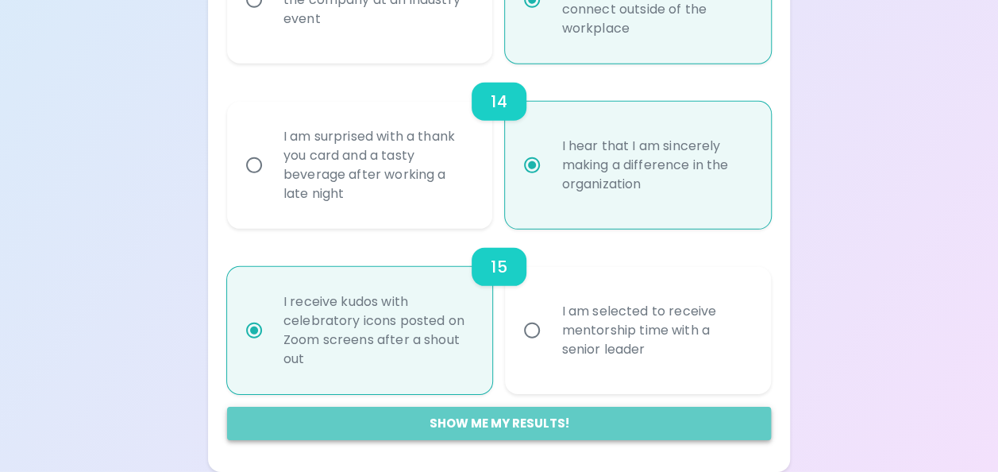
radio input "false"
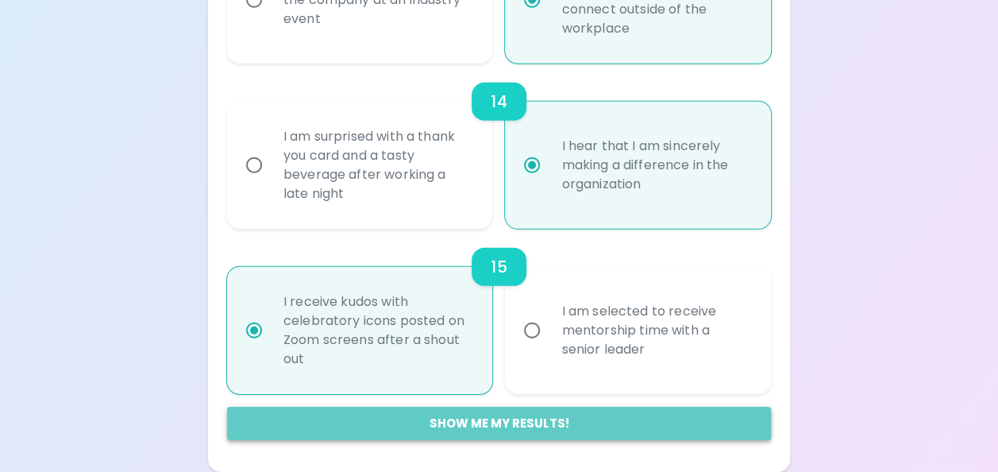
radio input "false"
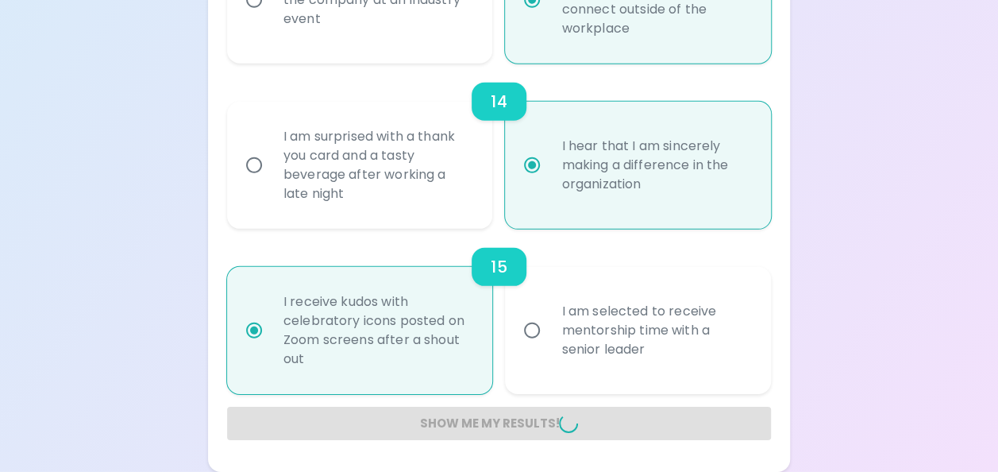
radio input "false"
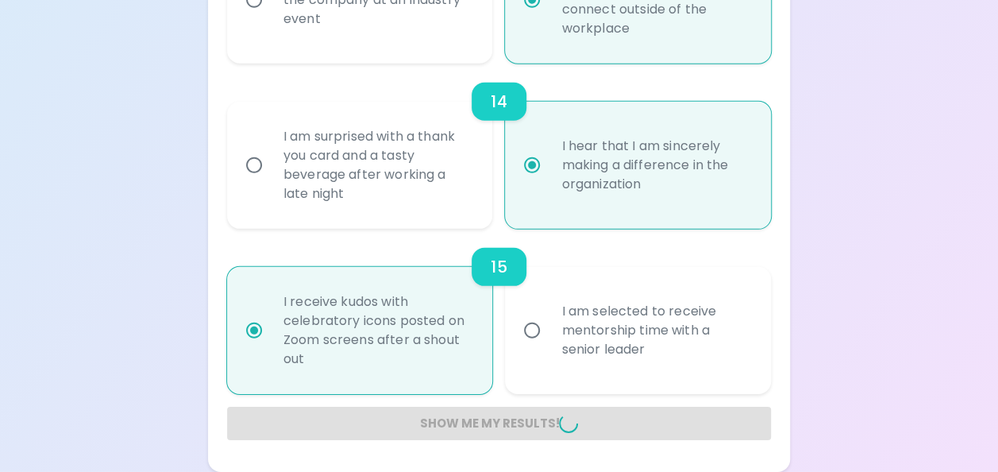
radio input "false"
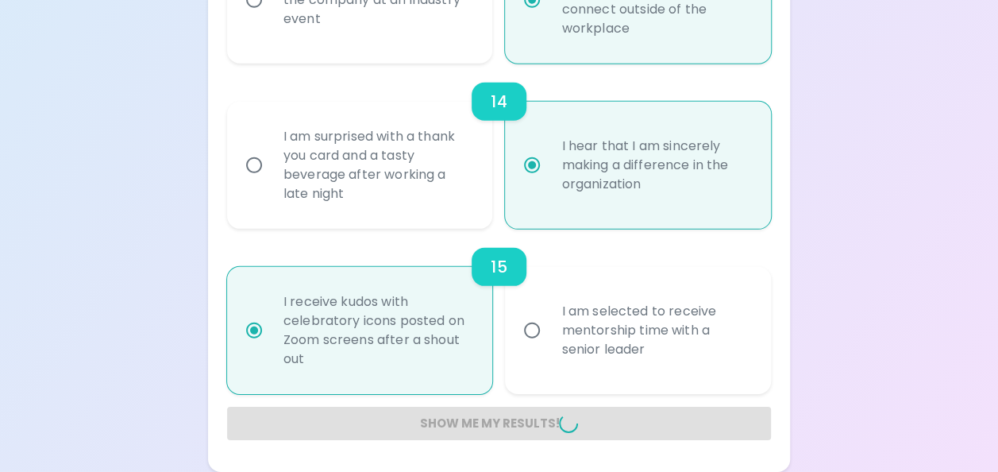
radio input "false"
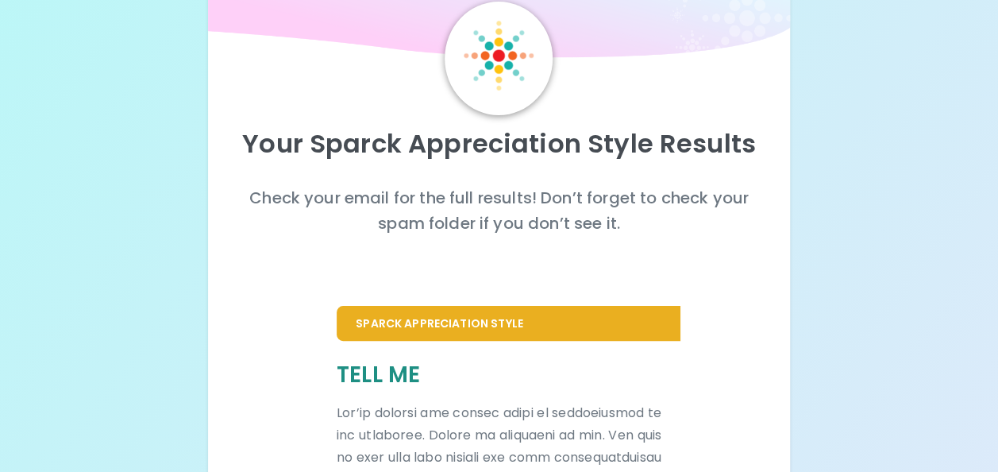
scroll to position [0, 0]
